Goal: Transaction & Acquisition: Book appointment/travel/reservation

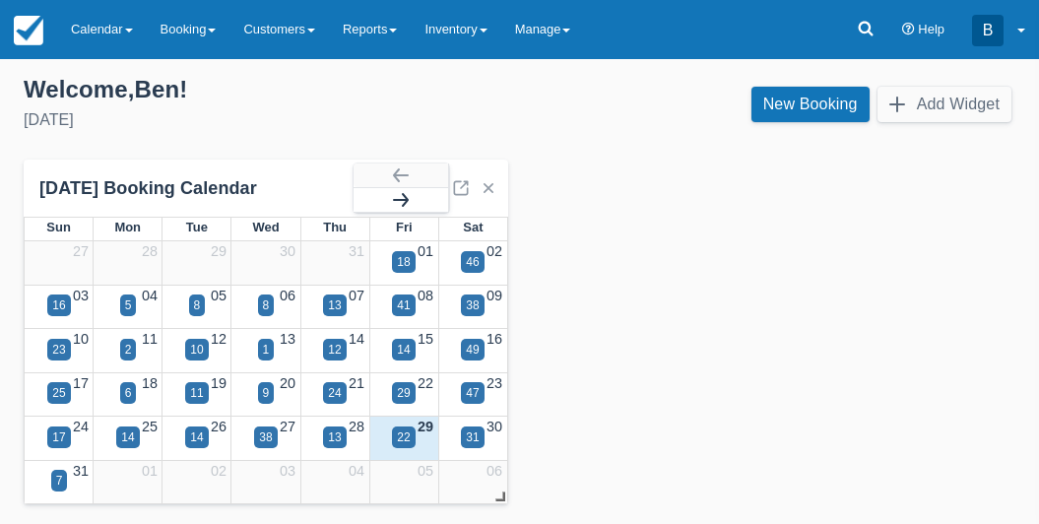
click at [405, 197] on button "button" at bounding box center [400, 200] width 94 height 24
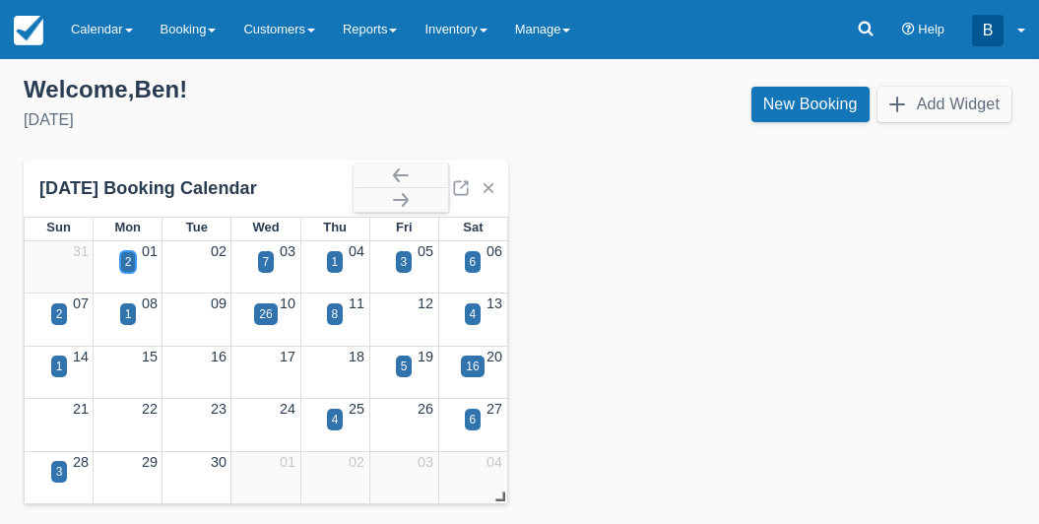
click at [132, 262] on div "2" at bounding box center [128, 262] width 17 height 22
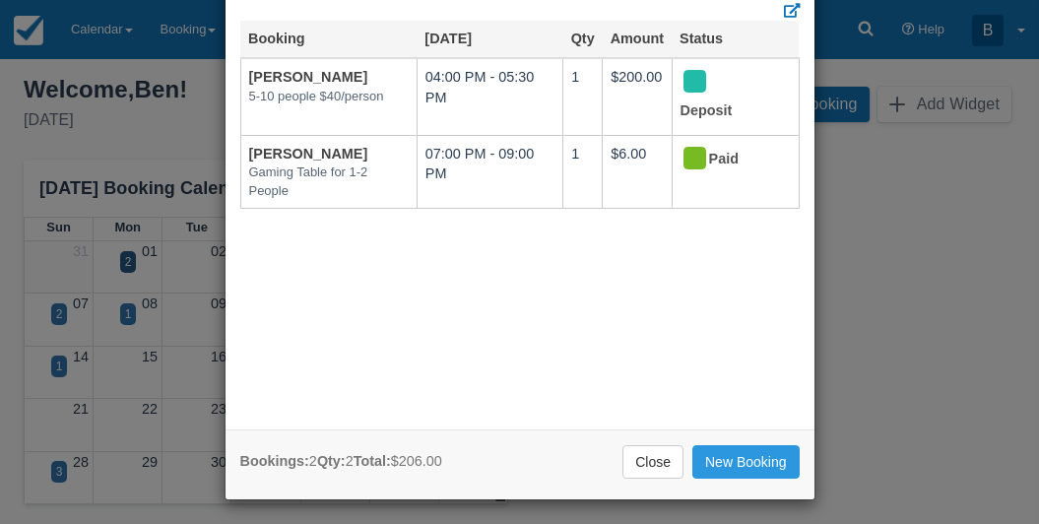
scroll to position [100, 0]
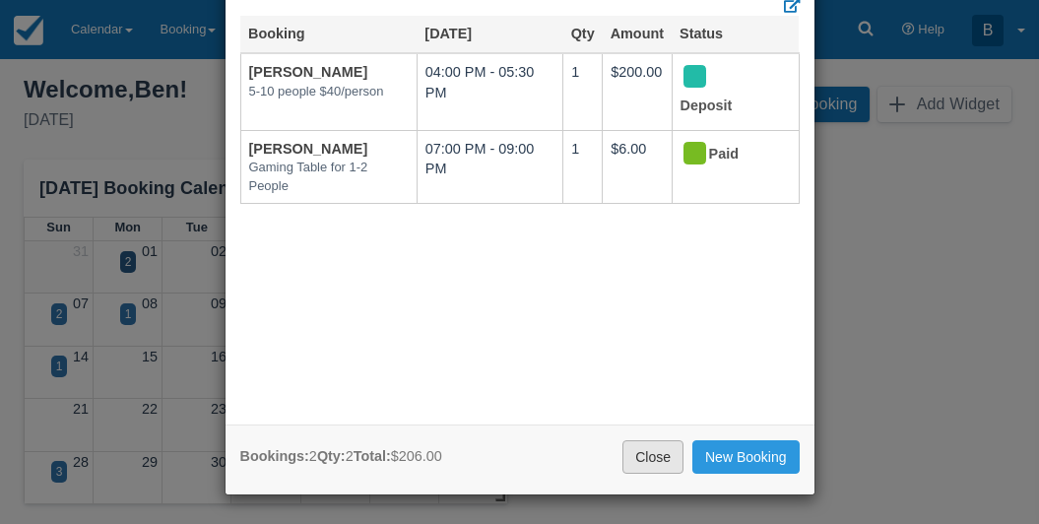
click at [652, 449] on link "Close" at bounding box center [652, 456] width 61 height 33
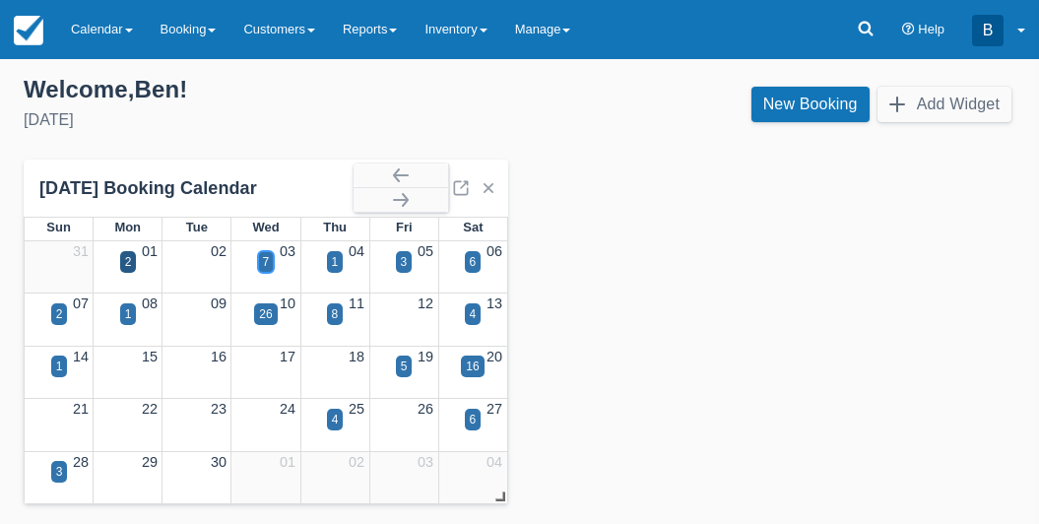
click at [266, 263] on div "7" at bounding box center [266, 262] width 7 height 18
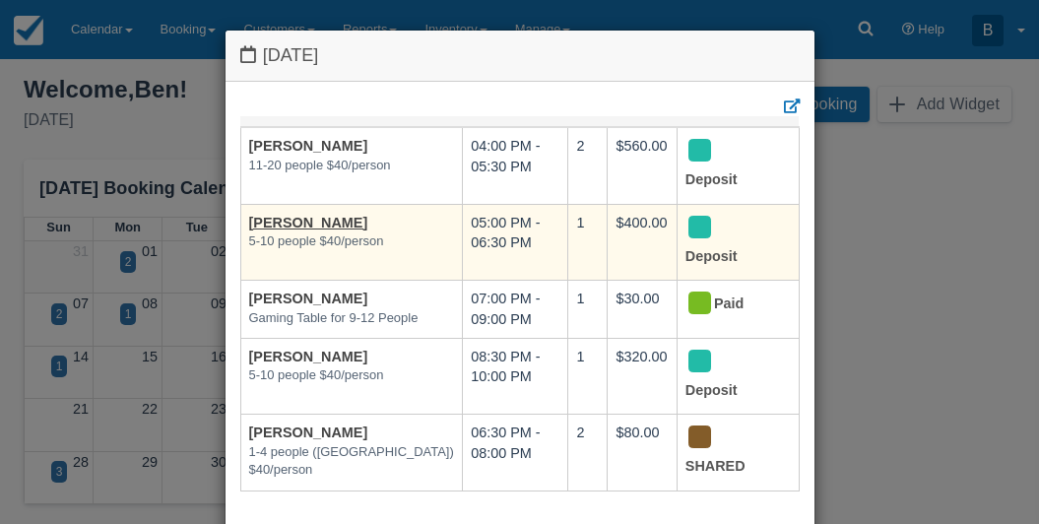
scroll to position [0, 0]
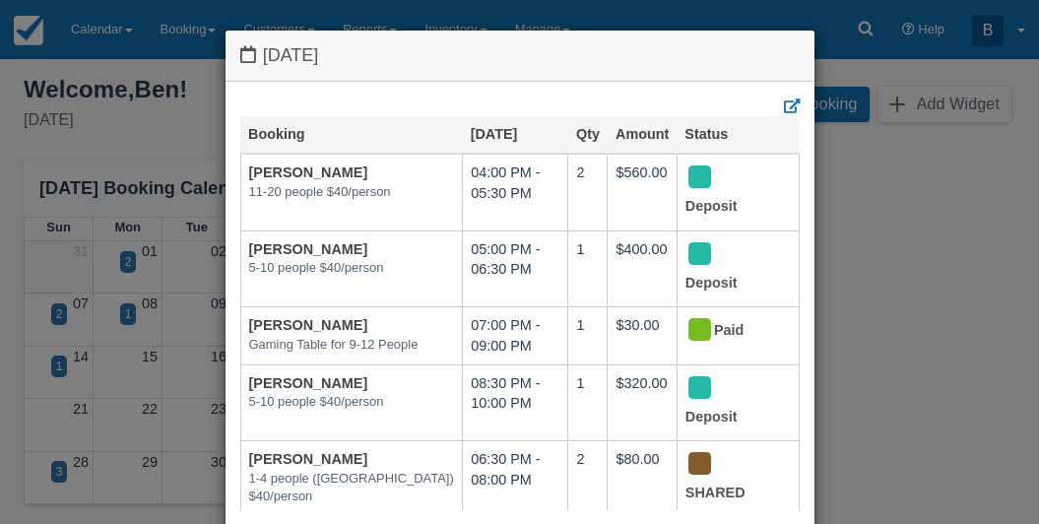
drag, startPoint x: 671, startPoint y: 65, endPoint x: 702, endPoint y: -8, distance: 79.0
click at [702, 0] on html "Menu Calendar Customer Inventory Month Week Day Booking Daily Manifest Daily Li…" at bounding box center [519, 262] width 1039 height 524
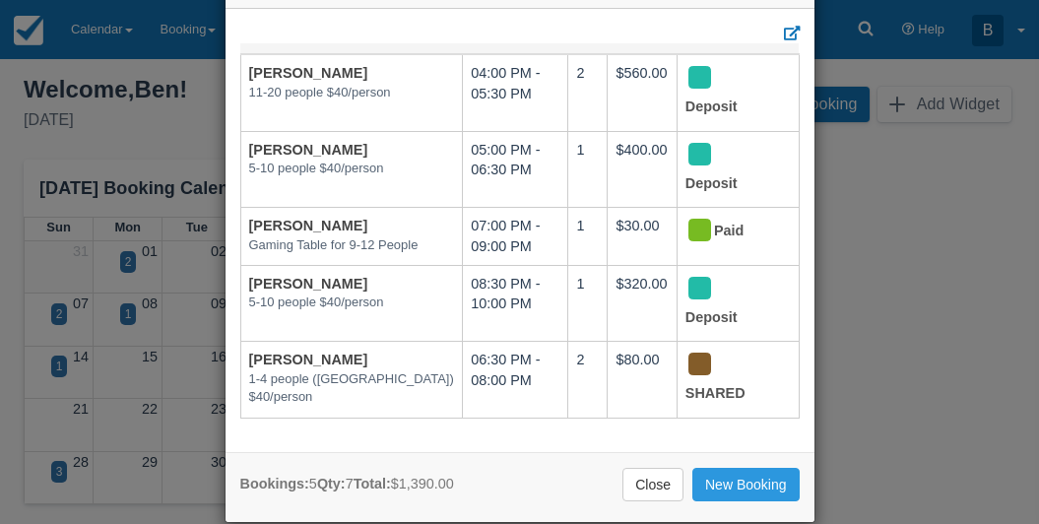
scroll to position [74, 0]
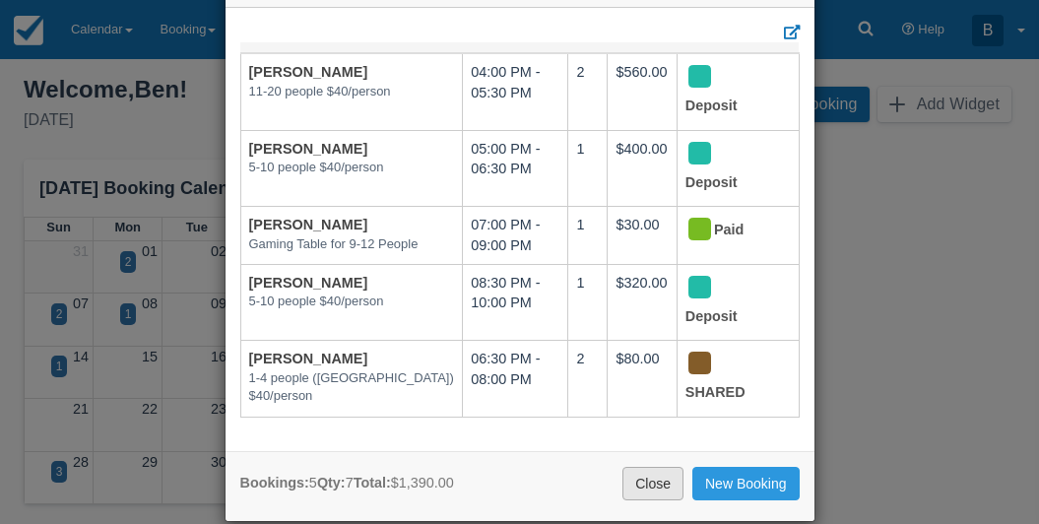
click at [660, 489] on link "Close" at bounding box center [652, 483] width 61 height 33
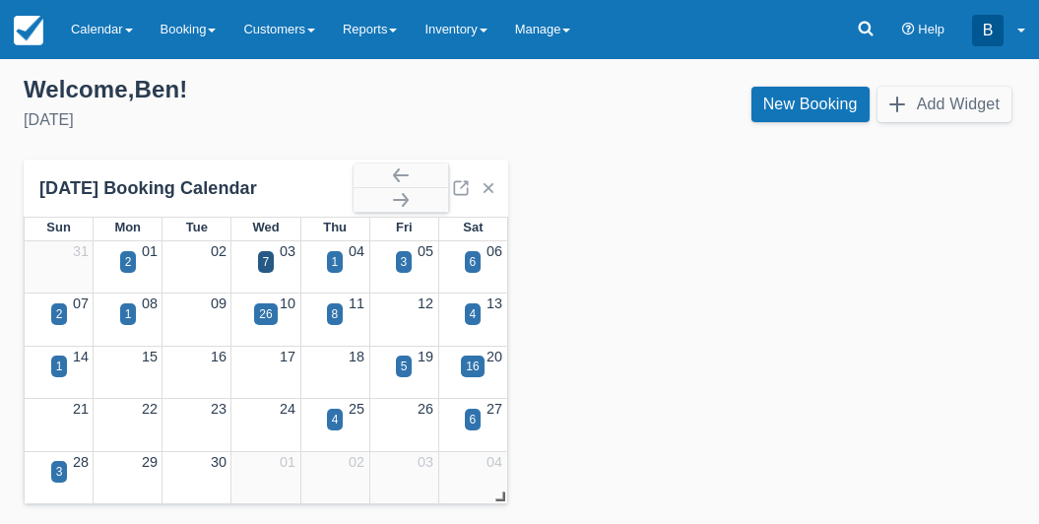
click at [332, 272] on div "1" at bounding box center [334, 274] width 69 height 23
click at [340, 262] on div "1" at bounding box center [335, 262] width 17 height 22
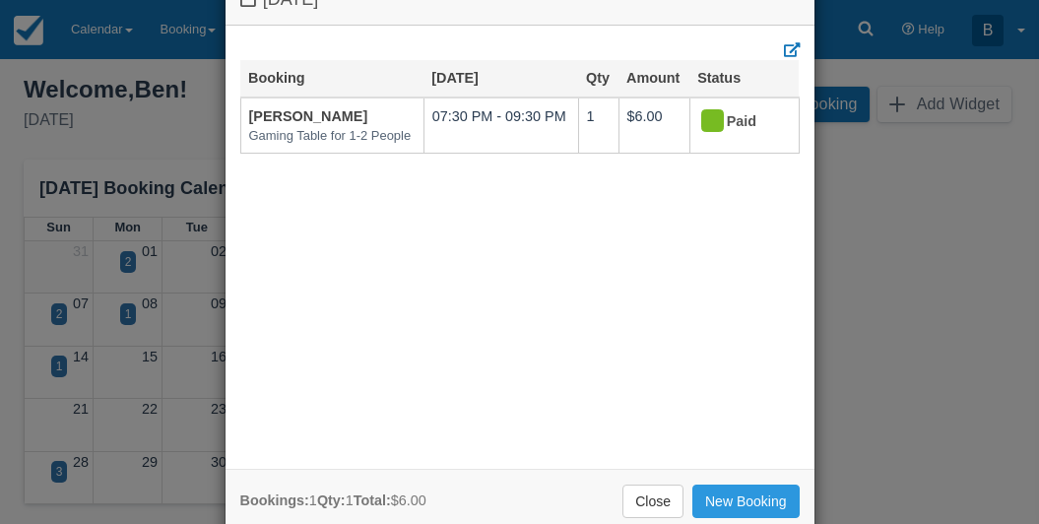
scroll to position [100, 0]
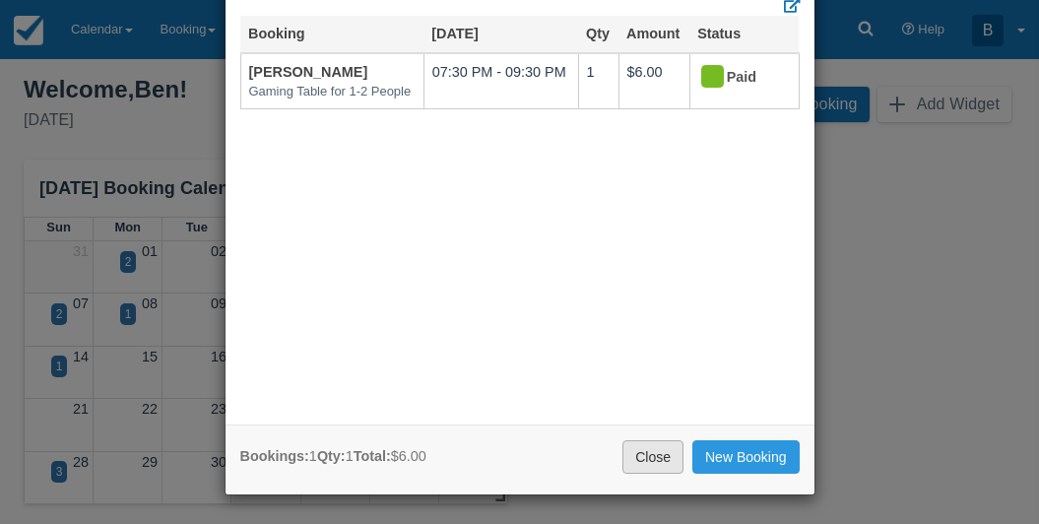
click at [657, 448] on link "Close" at bounding box center [652, 456] width 61 height 33
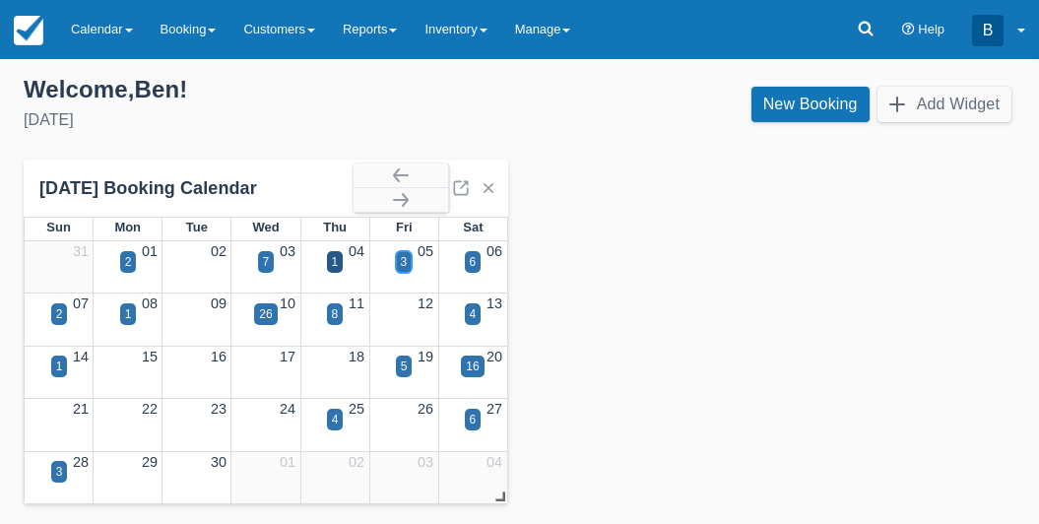
click at [401, 259] on div "3" at bounding box center [404, 262] width 7 height 18
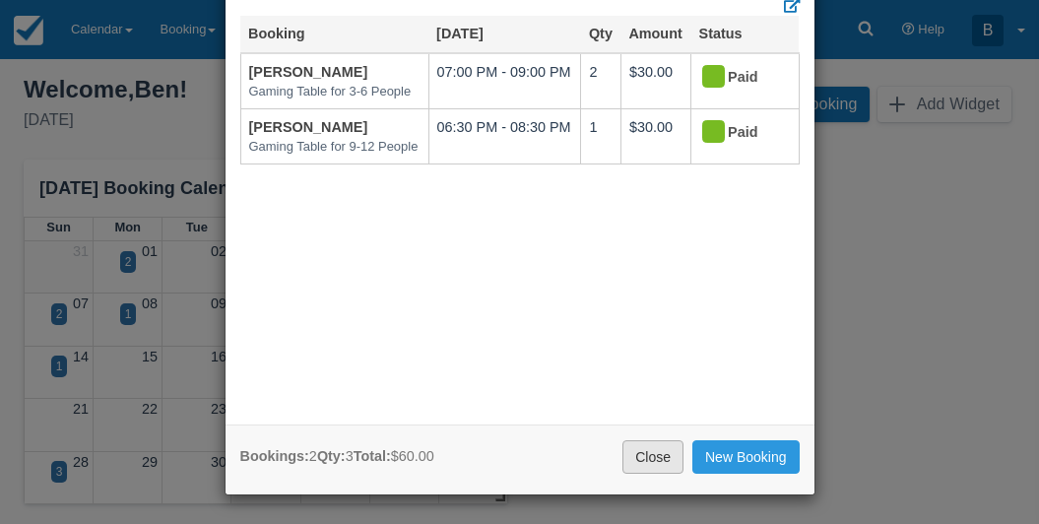
click at [663, 447] on link "Close" at bounding box center [652, 456] width 61 height 33
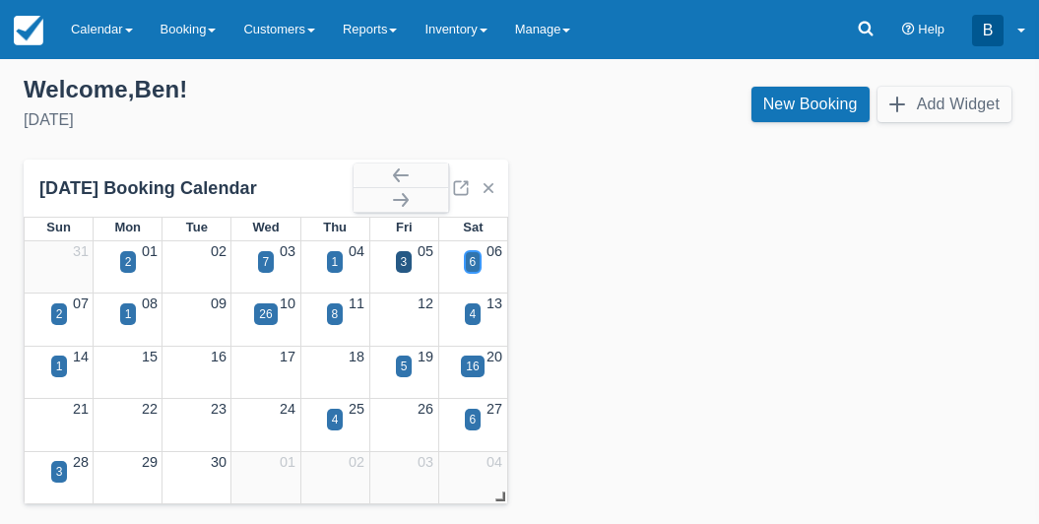
click at [470, 264] on div "6" at bounding box center [473, 262] width 7 height 18
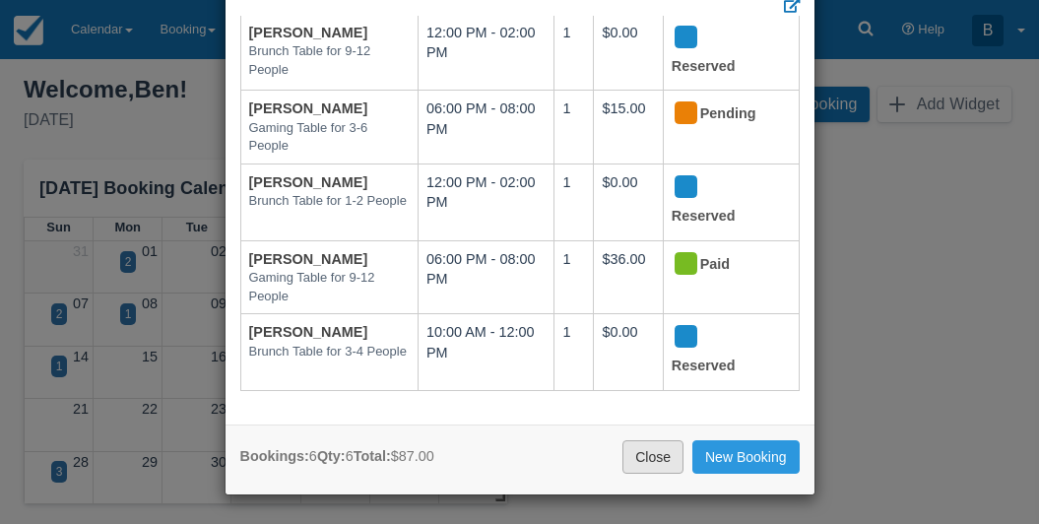
click at [641, 452] on link "Close" at bounding box center [652, 456] width 61 height 33
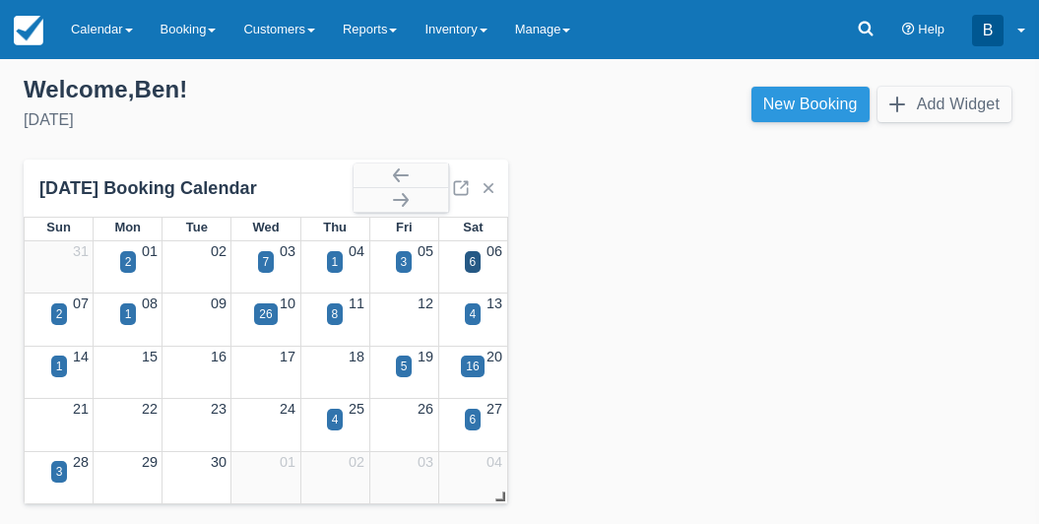
click at [781, 92] on link "New Booking" at bounding box center [810, 104] width 118 height 35
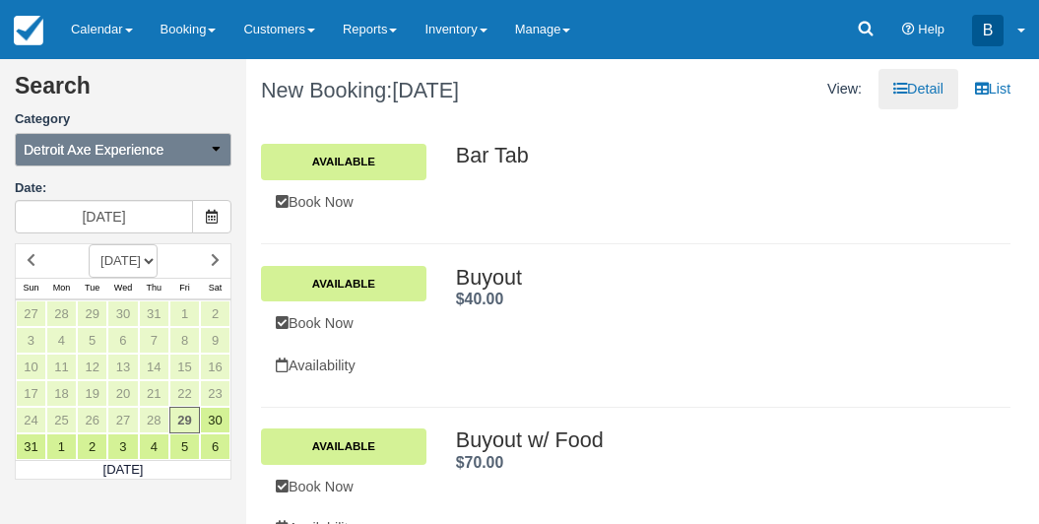
click at [199, 154] on button "Detroit Axe Experience" at bounding box center [123, 149] width 217 height 33
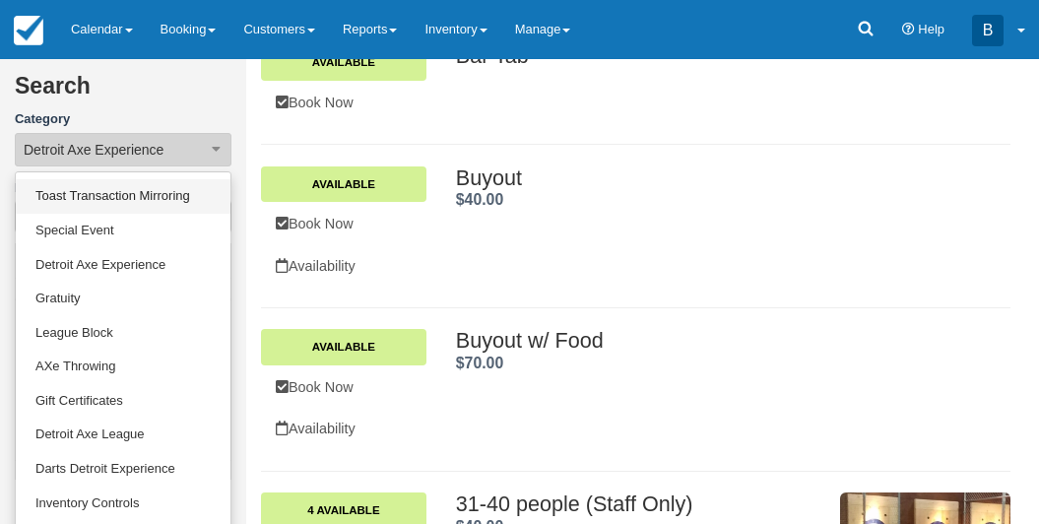
scroll to position [4, 0]
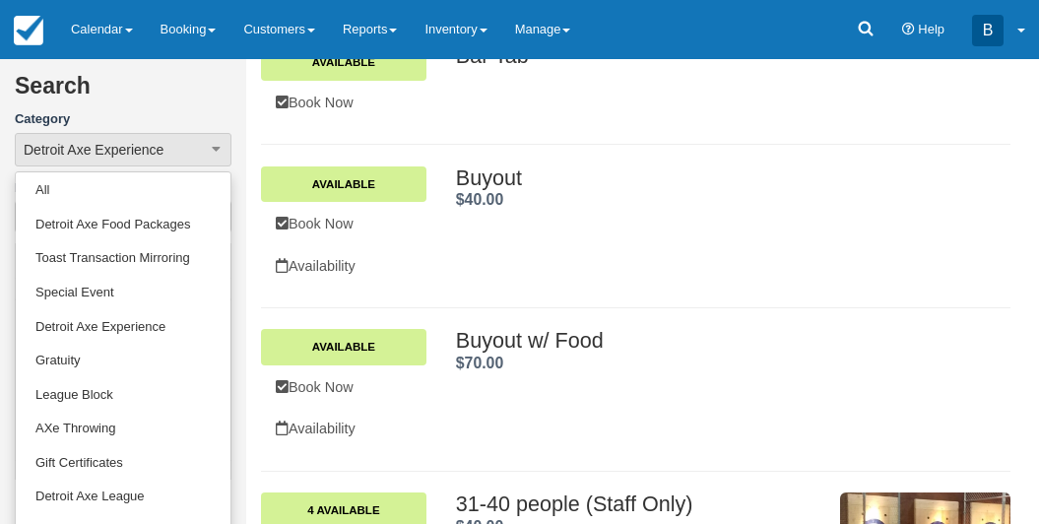
click at [163, 92] on h2 "Search" at bounding box center [123, 92] width 217 height 36
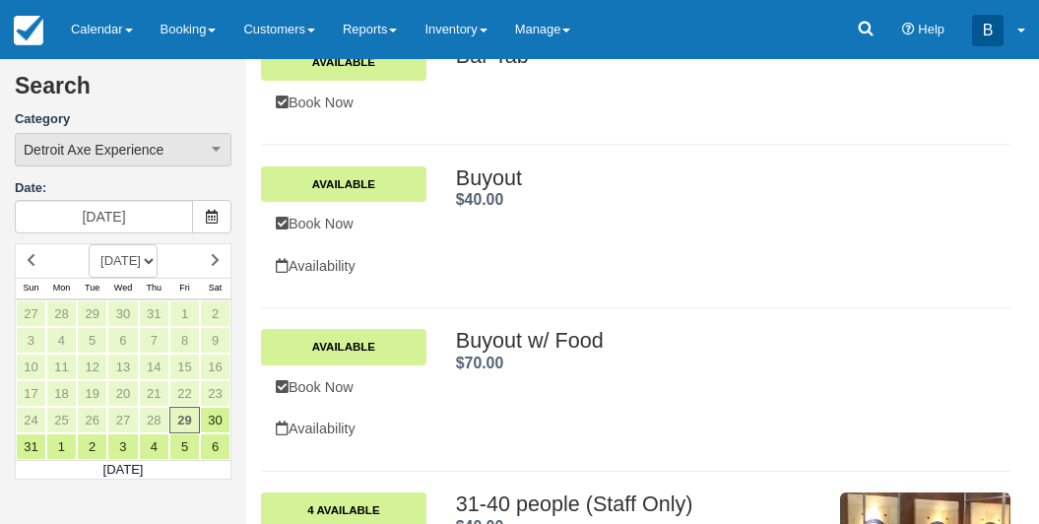
click at [227, 134] on button "Detroit Axe Experience" at bounding box center [123, 149] width 217 height 33
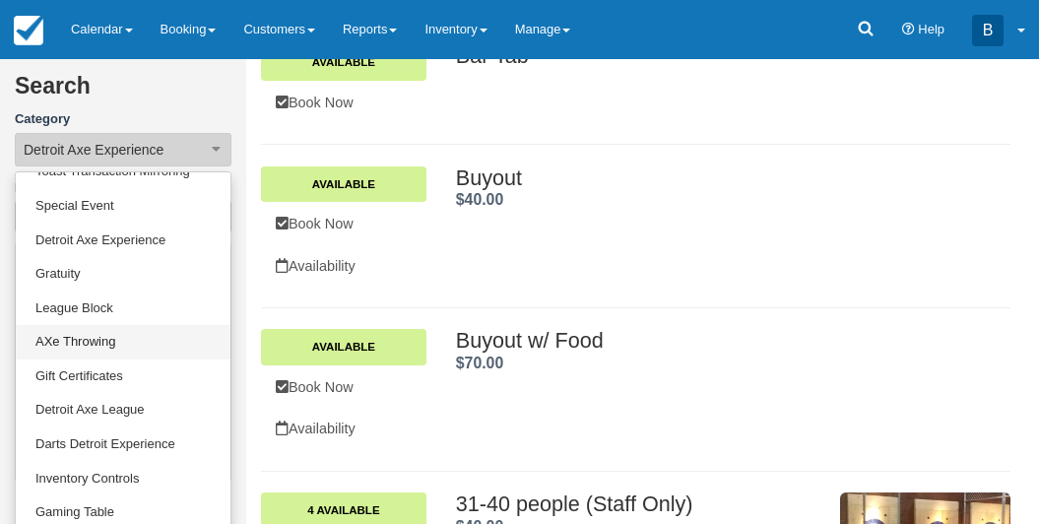
scroll to position [92, 0]
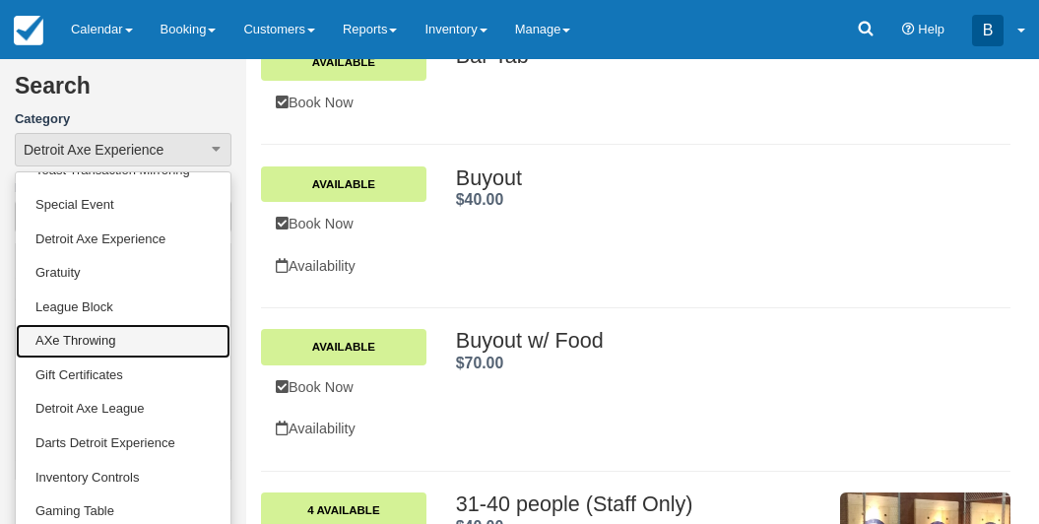
click at [117, 341] on link "AXe Throwing" at bounding box center [123, 341] width 215 height 34
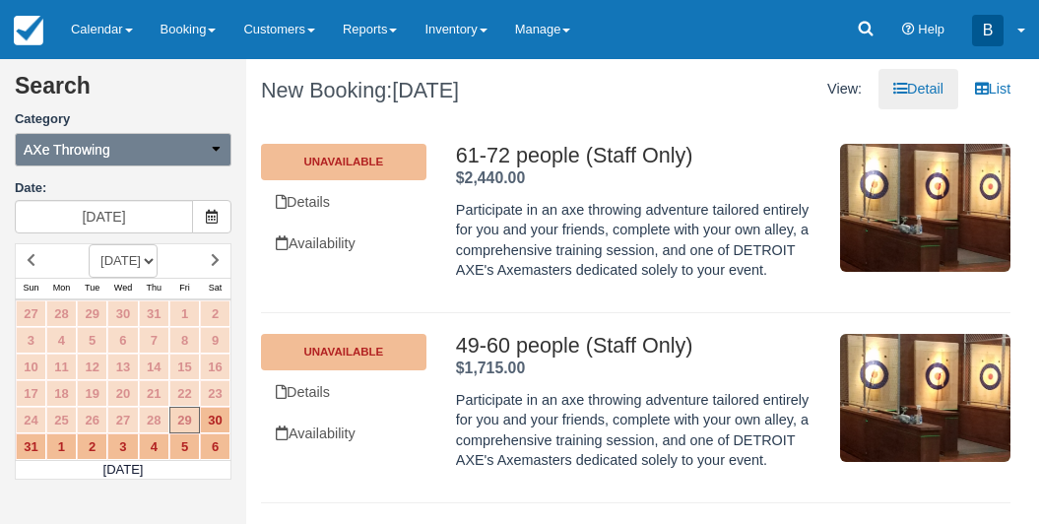
click at [219, 158] on button "AXe Throwing" at bounding box center [123, 149] width 217 height 33
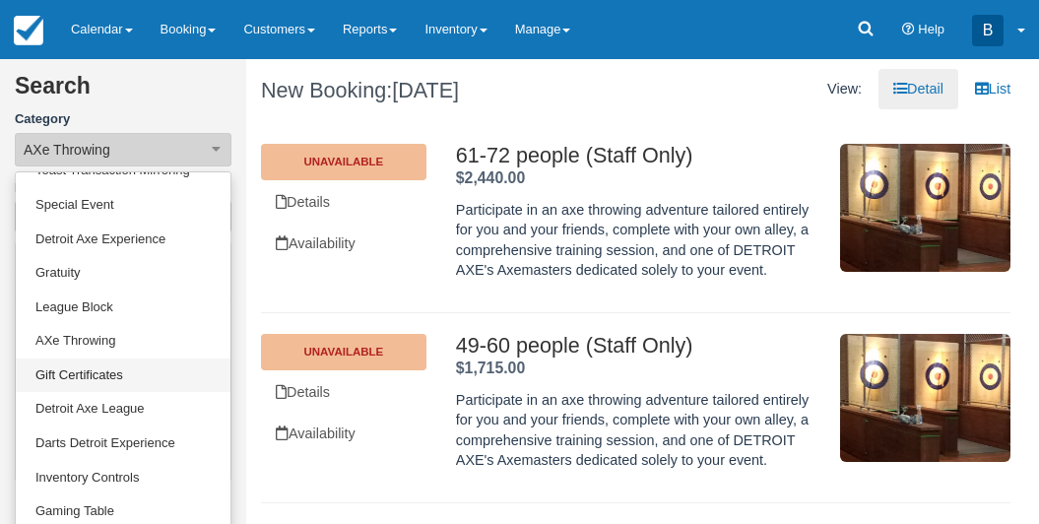
scroll to position [128, 0]
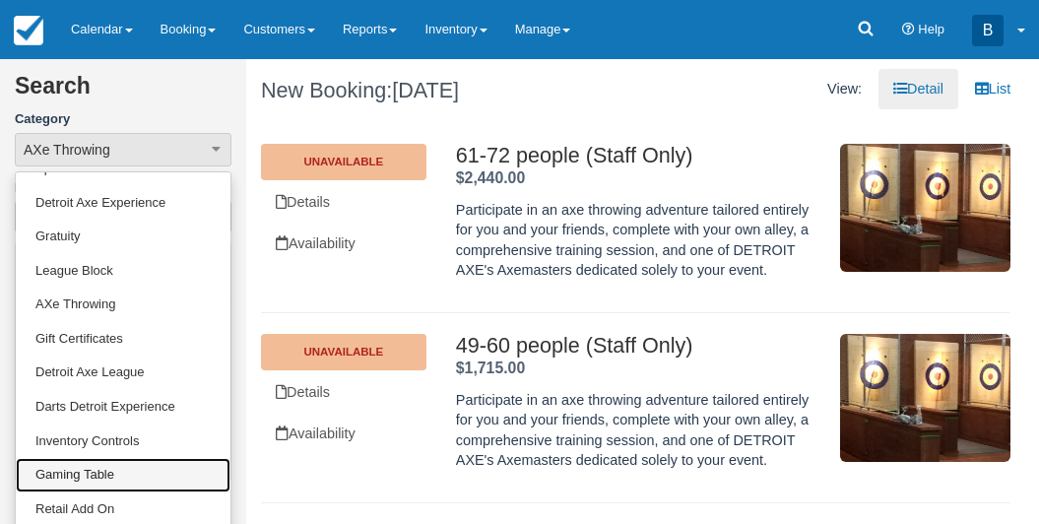
click at [106, 472] on link "Gaming Table" at bounding box center [123, 475] width 215 height 34
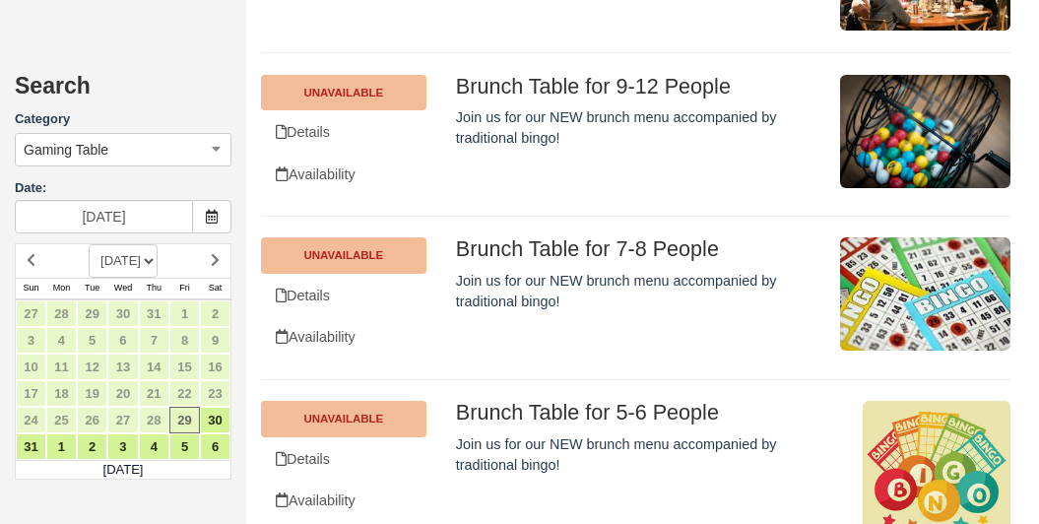
scroll to position [3077, 0]
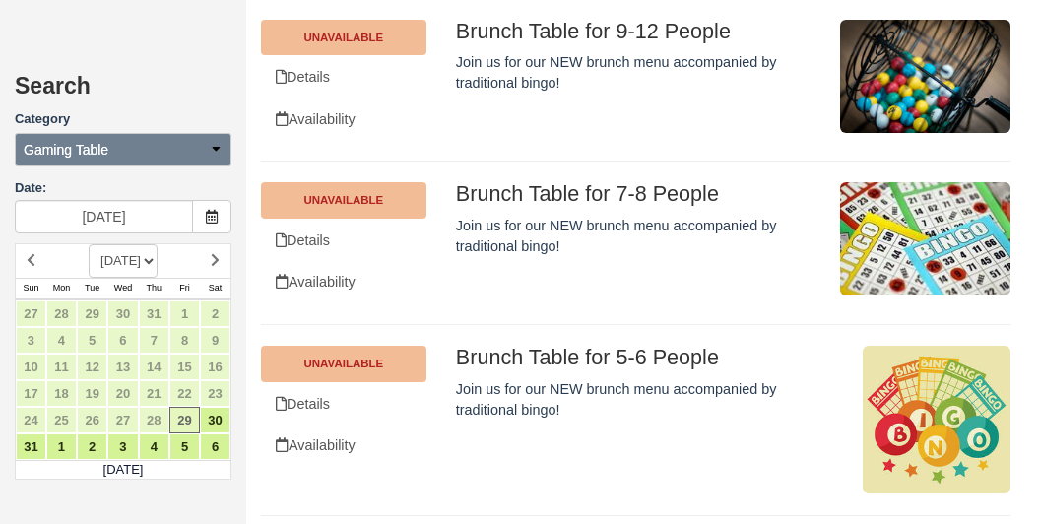
click at [196, 156] on button "Gaming Table" at bounding box center [123, 149] width 217 height 33
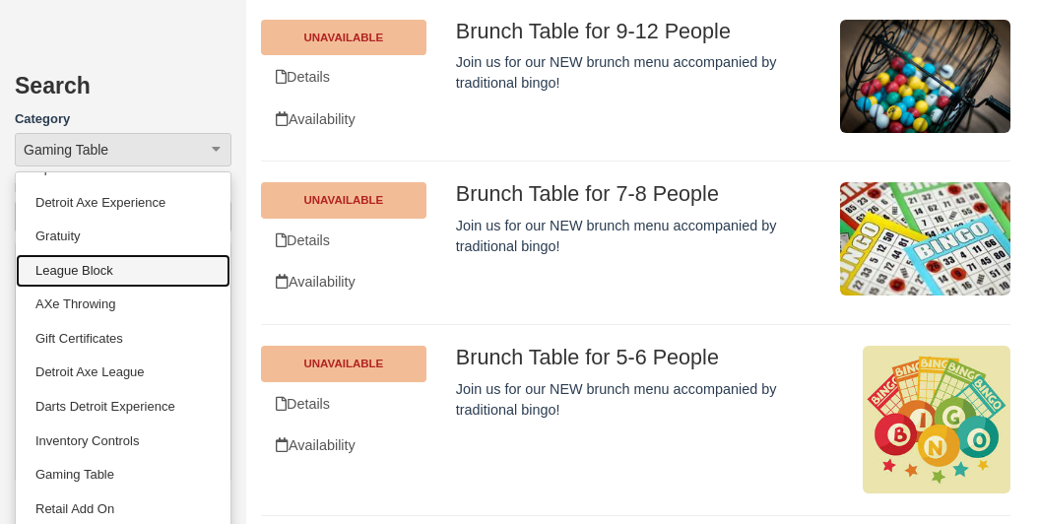
click at [105, 272] on link "League Block" at bounding box center [123, 271] width 215 height 34
